Goal: Information Seeking & Learning: Find specific page/section

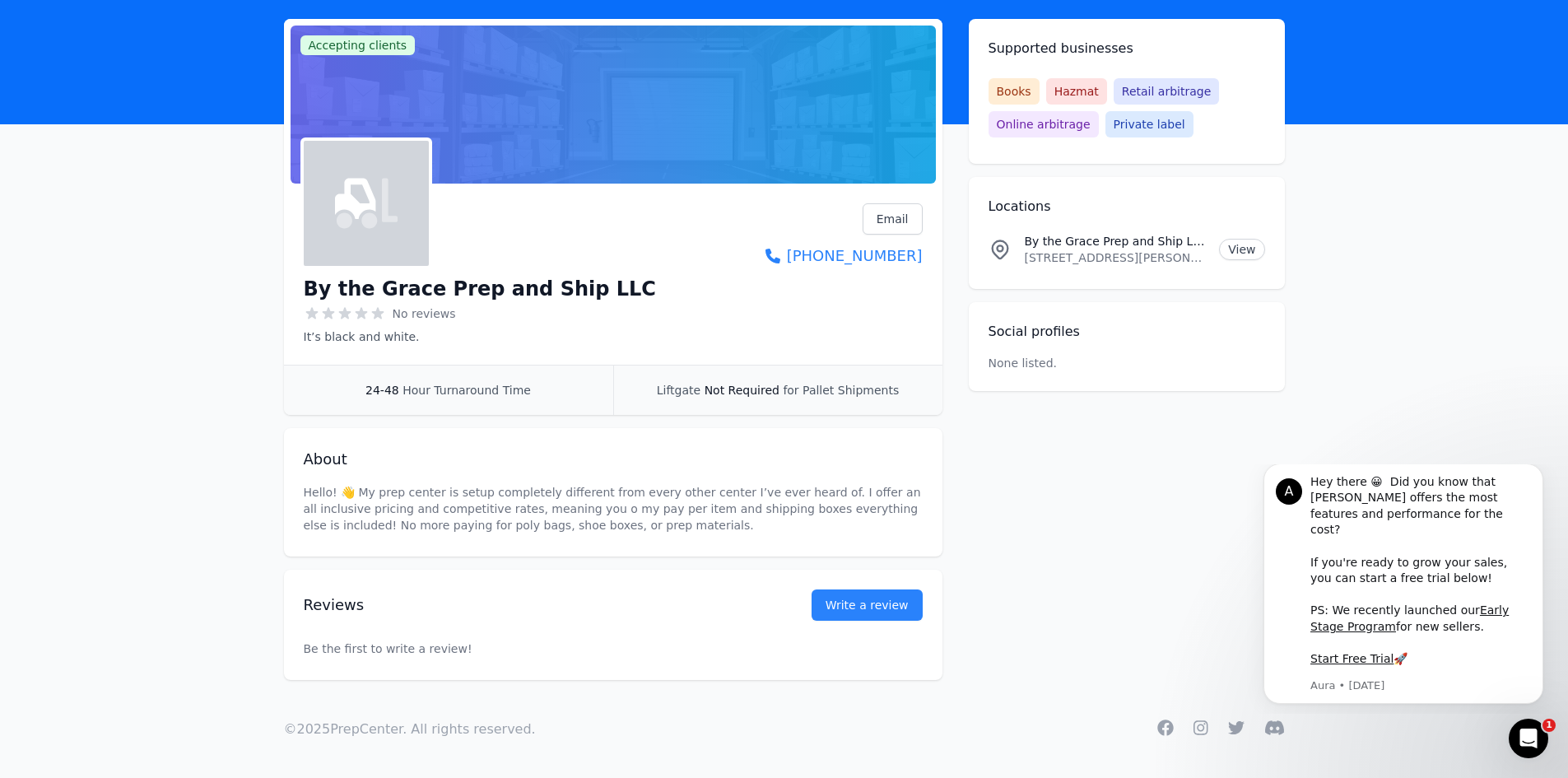
scroll to position [87, 0]
click at [1238, 245] on link "View" at bounding box center [1242, 248] width 45 height 22
click at [1250, 248] on link "View" at bounding box center [1242, 248] width 45 height 22
drag, startPoint x: 1043, startPoint y: 260, endPoint x: 1034, endPoint y: 257, distance: 9.5
click at [1060, 277] on li "By the Grace Prep and Ship LLC Location [STREET_ADDRESS][PERSON_NAME] View" at bounding box center [1127, 248] width 276 height 60
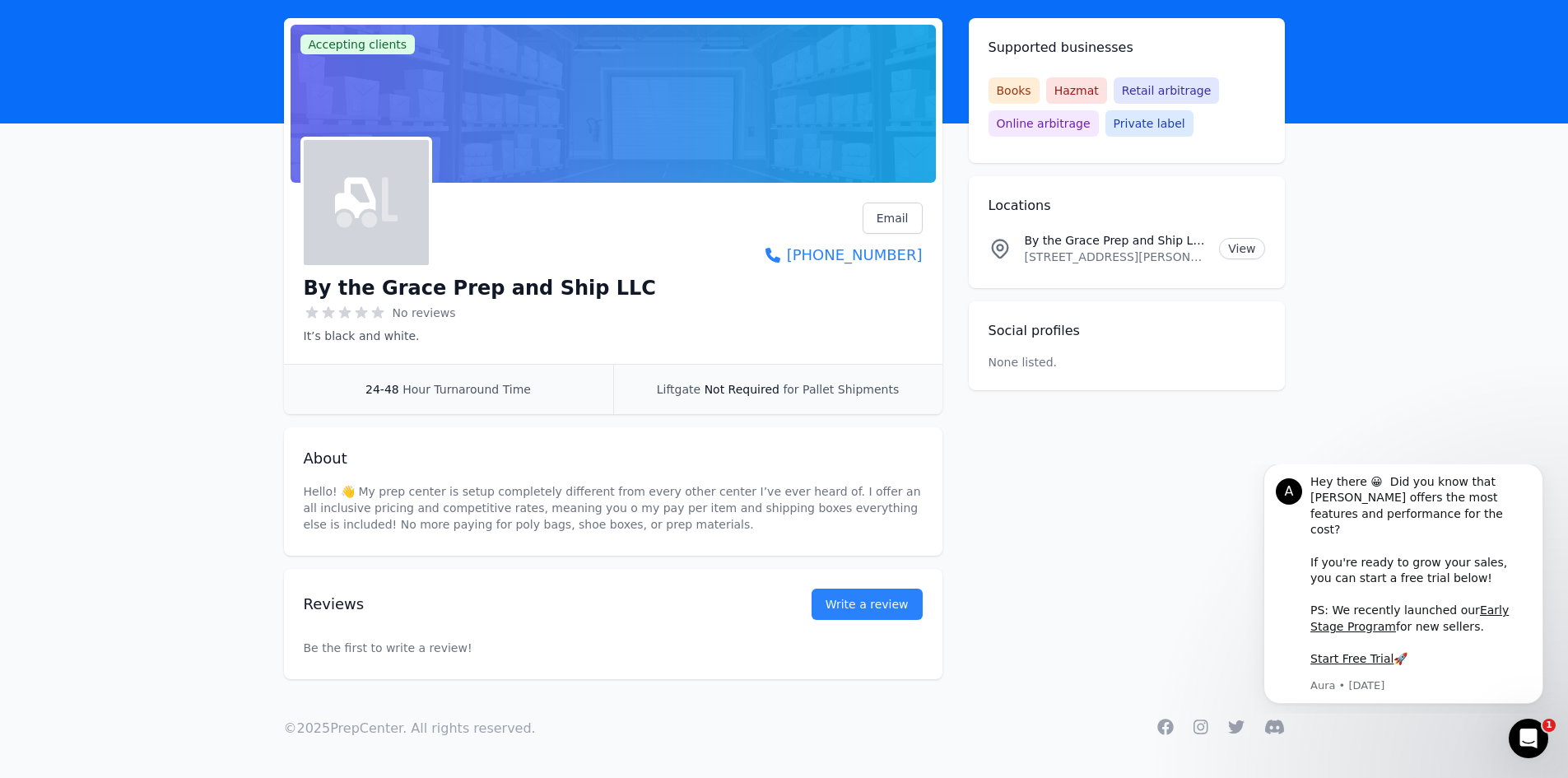
click at [1025, 256] on p "[STREET_ADDRESS][PERSON_NAME][PERSON_NAME]" at bounding box center [1116, 256] width 182 height 16
drag, startPoint x: 1024, startPoint y: 256, endPoint x: 1179, endPoint y: 251, distance: 155.1
click at [1180, 253] on p "[STREET_ADDRESS][PERSON_NAME][PERSON_NAME]" at bounding box center [1116, 256] width 182 height 16
drag, startPoint x: 1177, startPoint y: 231, endPoint x: 1168, endPoint y: 248, distance: 19.2
click at [1168, 248] on li "By the Grace Prep and Ship LLC Location [STREET_ADDRESS][PERSON_NAME] View" at bounding box center [1127, 248] width 276 height 60
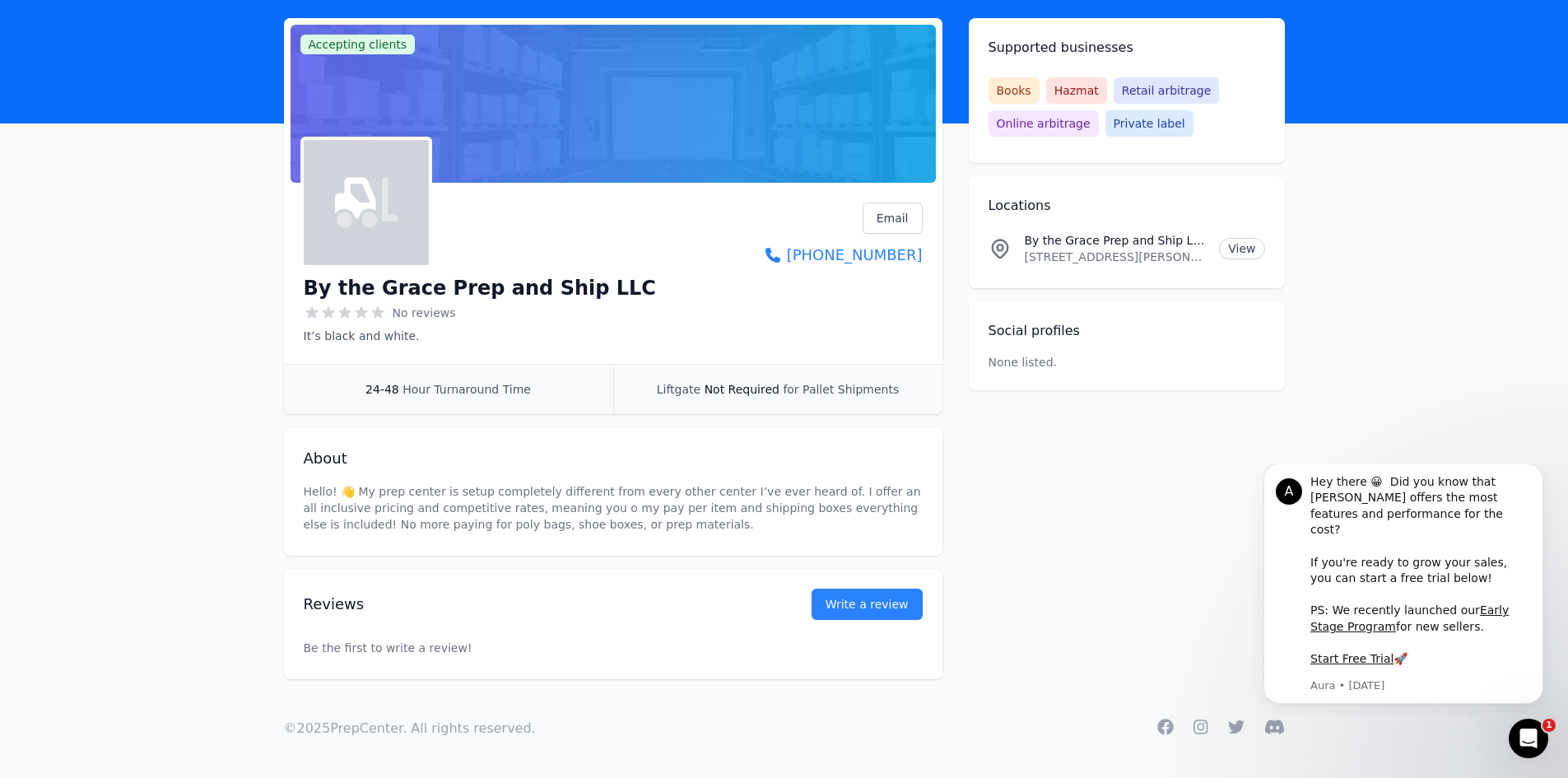
click at [1087, 414] on div "Accepting clients Claim business By the Grace Prep and Ship LLC No reviews It’s…" at bounding box center [784, 348] width 1001 height 662
drag, startPoint x: 1024, startPoint y: 257, endPoint x: 1205, endPoint y: 266, distance: 181.2
click at [1205, 266] on li "By the Grace Prep and Ship LLC Location [STREET_ADDRESS][PERSON_NAME] View" at bounding box center [1127, 248] width 276 height 60
click at [1251, 240] on link "View" at bounding box center [1242, 248] width 45 height 22
click at [1117, 256] on p "[STREET_ADDRESS][PERSON_NAME][PERSON_NAME]" at bounding box center [1116, 256] width 182 height 16
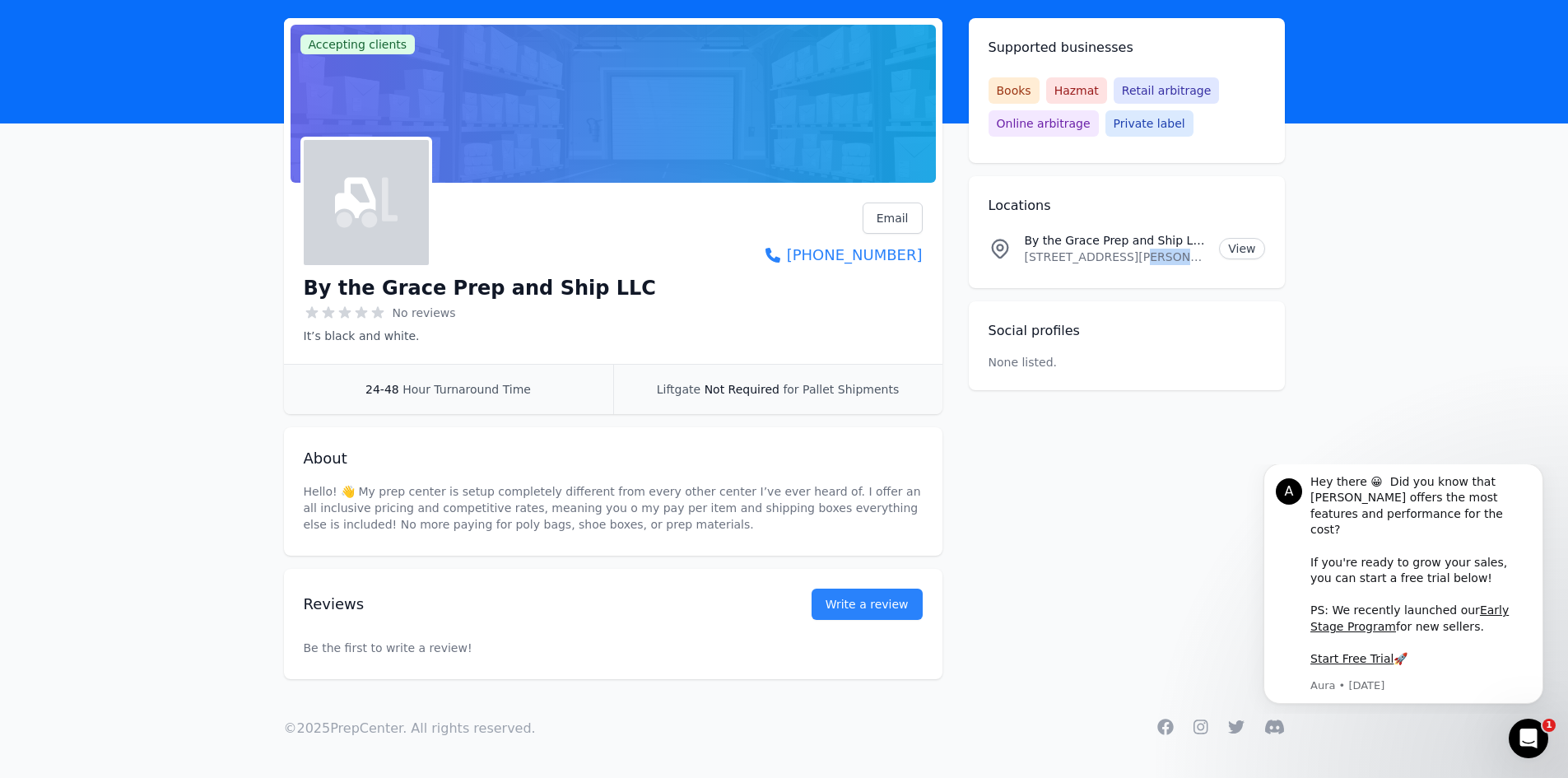
click at [1117, 256] on p "[STREET_ADDRESS][PERSON_NAME][PERSON_NAME]" at bounding box center [1116, 256] width 182 height 16
